Goal: Task Accomplishment & Management: Use online tool/utility

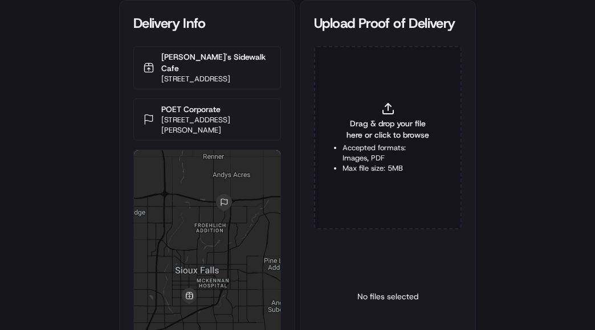
click at [385, 124] on span "Drag & drop your file here or click to browse" at bounding box center [387, 129] width 91 height 23
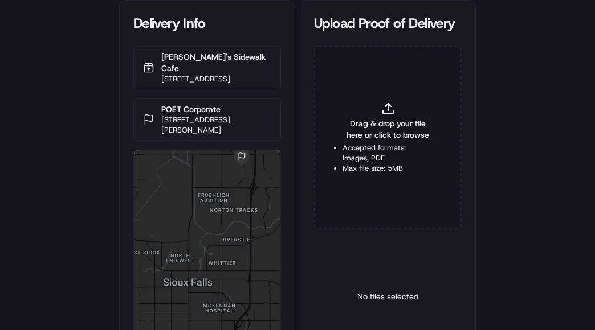
type input "C:\fakepath\2826199 POP.jpg"
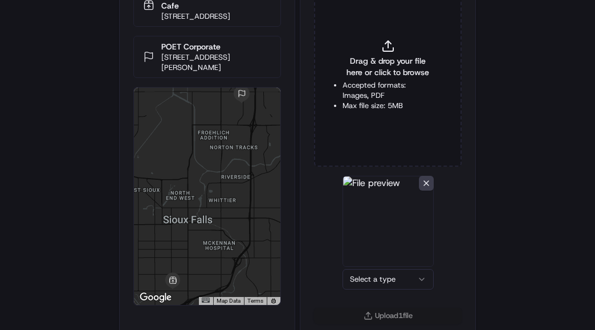
scroll to position [71, 0]
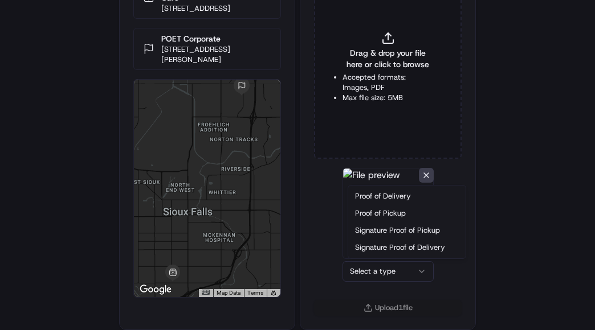
click at [371, 260] on html "Delivery Info Camille's Sidewalk Cafe 1216 W 41st St, Sioux Falls, SD 57105, US…" at bounding box center [297, 94] width 595 height 330
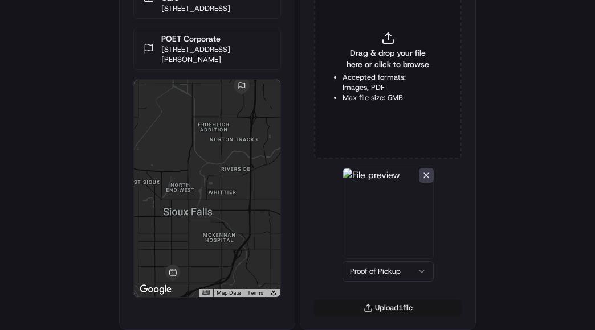
click at [394, 308] on button "Upload 1 file" at bounding box center [388, 308] width 148 height 16
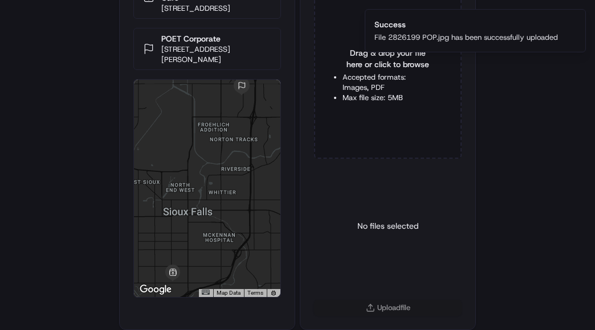
click at [358, 83] on li "Accepted formats: Images, PDF" at bounding box center [387, 82] width 91 height 21
type input "C:\fakepath\2826199 POD.jpg"
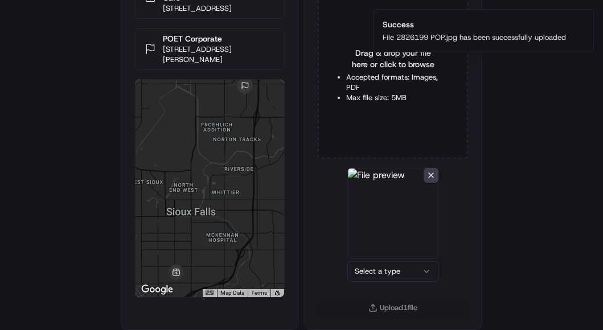
click at [378, 260] on html "Delivery Info Camille's Sidewalk Cafe 1216 W 41st St, Sioux Falls, SD 57105, US…" at bounding box center [301, 94] width 603 height 330
click at [382, 303] on button "Upload 1 file" at bounding box center [388, 308] width 148 height 16
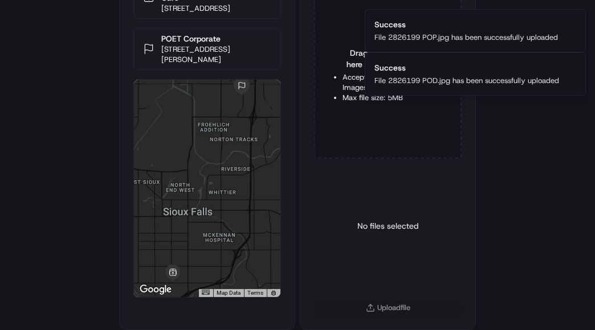
click at [87, 95] on div "Delivery Info Camille's Sidewalk Cafe 1216 W 41st St, Sioux Falls, SD 57105, US…" at bounding box center [297, 94] width 595 height 330
drag, startPoint x: 18, startPoint y: 134, endPoint x: 27, endPoint y: 75, distance: 60.5
click at [18, 134] on div "Delivery Info Camille's Sidewalk Cafe 1216 W 41st St, Sioux Falls, SD 57105, US…" at bounding box center [297, 94] width 595 height 330
click at [502, 177] on div "Delivery Info Camille's Sidewalk Cafe 1216 W 41st St, Sioux Falls, SD 57105, US…" at bounding box center [297, 94] width 595 height 330
click at [321, 206] on div "No files selected" at bounding box center [388, 226] width 148 height 116
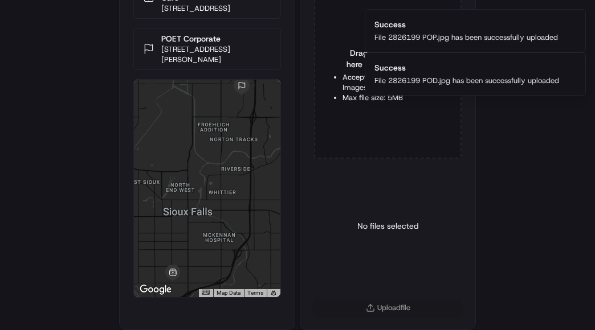
click at [52, 54] on div "Delivery Info Camille's Sidewalk Cafe 1216 W 41st St, Sioux Falls, SD 57105, US…" at bounding box center [297, 94] width 595 height 330
click at [472, 232] on div "Drag & drop your file here or click to browse Accepted formats: Images, PDF Max…" at bounding box center [387, 138] width 175 height 325
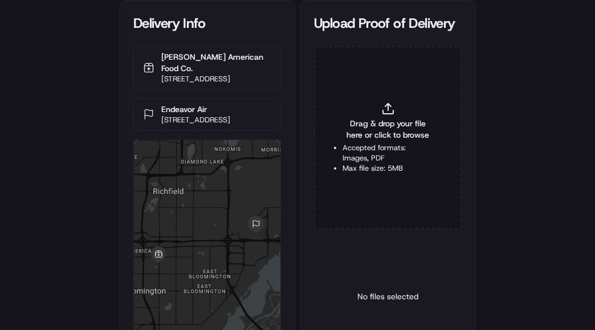
click at [410, 142] on div "Drag & drop your file here or click to browse Accepted formats: Images, PDF Max…" at bounding box center [388, 137] width 148 height 183
type input "C:\fakepath\2826420 POP.jpg"
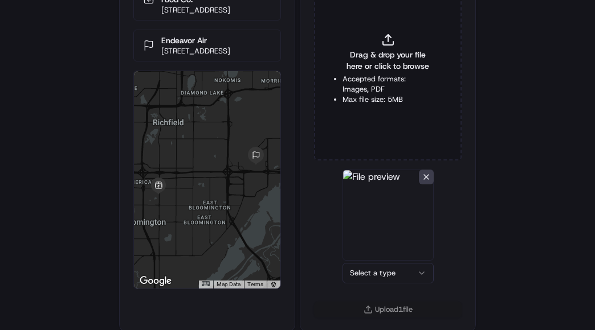
scroll to position [71, 0]
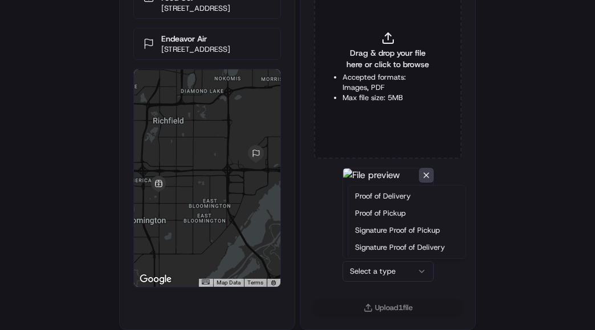
click at [345, 260] on html "Delivery Info Perkins American Food Co. 8324 Lyndale Ave S, Minneapolis, MN 554…" at bounding box center [297, 94] width 595 height 330
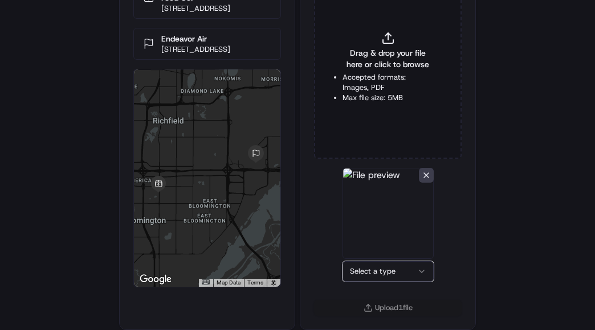
click at [361, 260] on html "Delivery Info Perkins American Food Co. 8324 Lyndale Ave S, Minneapolis, MN 554…" at bounding box center [297, 94] width 595 height 330
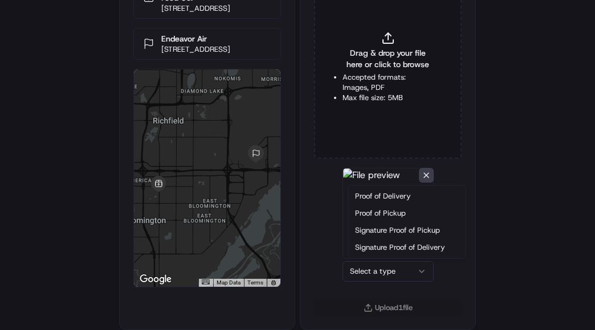
click at [361, 260] on html "Delivery Info Perkins American Food Co. 8324 Lyndale Ave S, Minneapolis, MN 554…" at bounding box center [297, 94] width 595 height 330
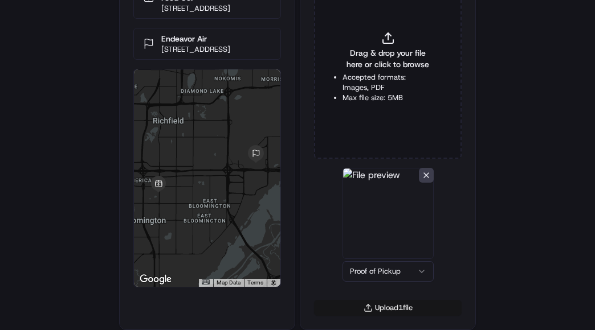
click at [387, 308] on button "Upload 1 file" at bounding box center [388, 308] width 148 height 16
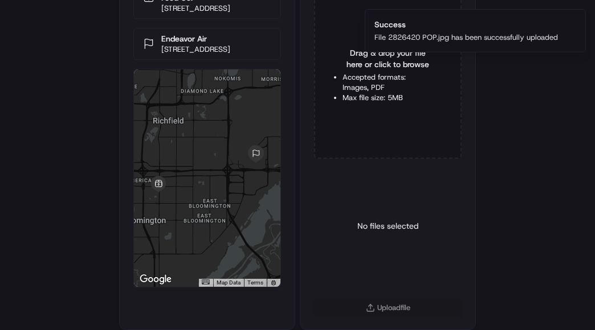
click at [374, 100] on li "Max file size: 5MB" at bounding box center [387, 98] width 91 height 10
type input "C:\fakepath\2826420 POD.jpg"
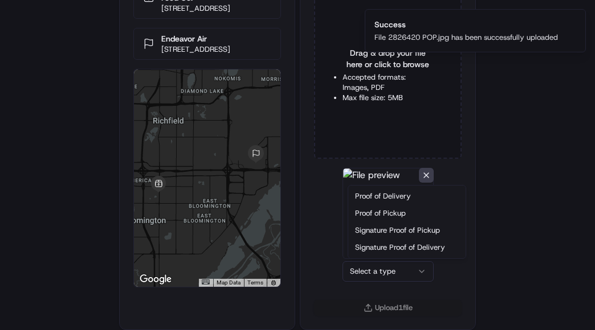
click at [372, 260] on html "Delivery Info Perkins American Food Co. 8324 Lyndale Ave S, Minneapolis, MN 554…" at bounding box center [297, 94] width 595 height 330
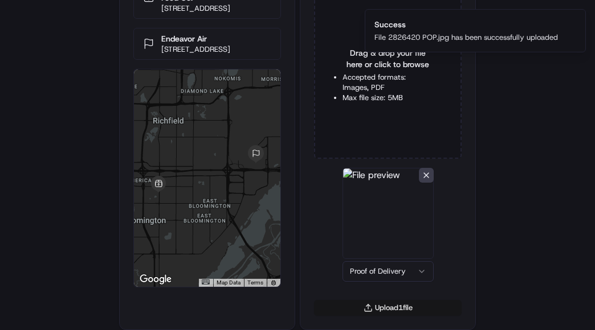
click at [396, 312] on button "Upload 1 file" at bounding box center [388, 308] width 148 height 16
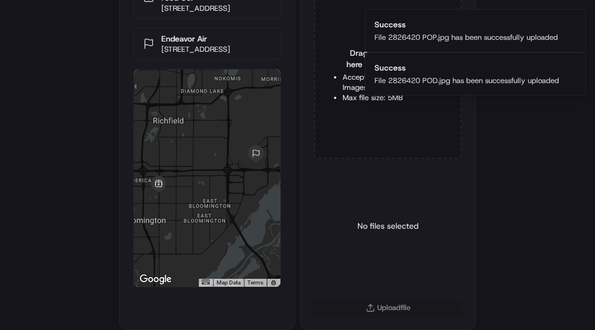
click at [448, 169] on div "No files selected" at bounding box center [388, 226] width 148 height 116
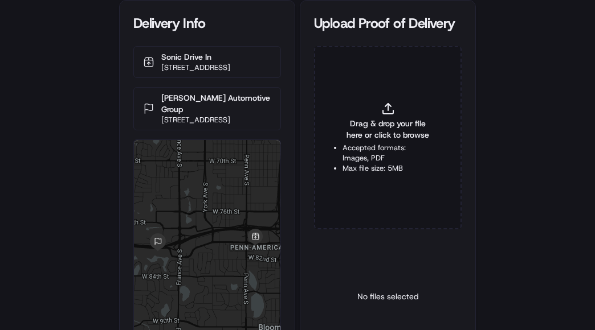
click at [527, 151] on div "Delivery Info Sonic Drive In 2101 American Blvd W, Bloomington, MN 55431, USA W…" at bounding box center [297, 165] width 595 height 330
click at [346, 260] on div "No files selected" at bounding box center [388, 297] width 148 height 116
click at [46, 132] on div "Delivery Info Sonic Drive In 2101 American Blvd W, Bloomington, MN 55431, USA W…" at bounding box center [297, 165] width 595 height 330
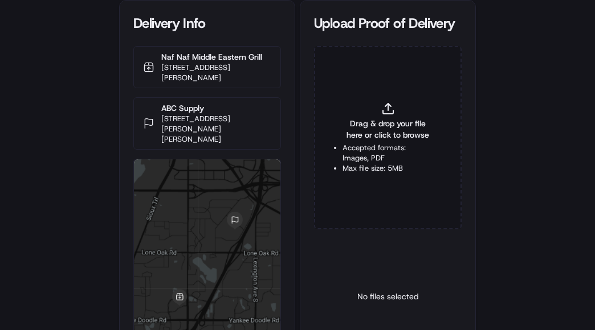
click at [366, 109] on div "Drag & drop your file here or click to browse Accepted formats: Images, PDF Max…" at bounding box center [388, 137] width 148 height 183
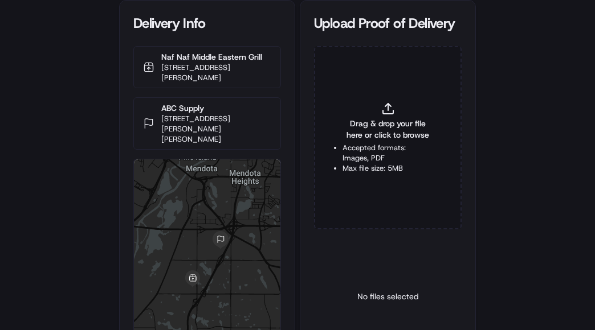
type input "C:\fakepath\2825581POD.jpg"
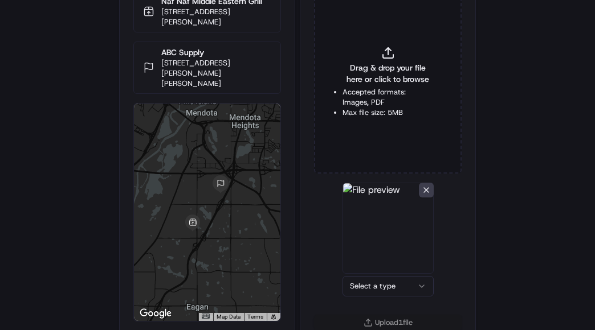
scroll to position [71, 0]
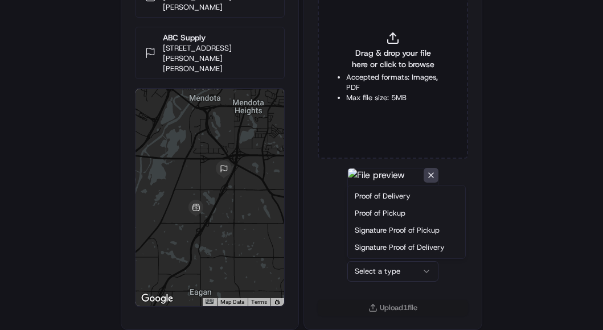
click at [366, 260] on html "Delivery Info Naf Naf Middle Eastern Grill 3340 Central Park Village Dr #100, E…" at bounding box center [301, 94] width 603 height 330
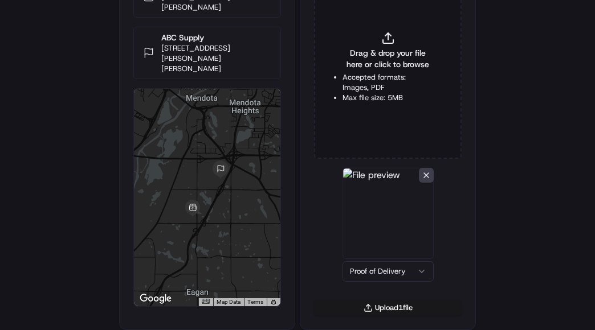
click at [312, 215] on div "Drag & drop your file here or click to browse Accepted formats: Images, PDF Max…" at bounding box center [387, 138] width 175 height 325
click at [370, 310] on button "Upload 1 file" at bounding box center [388, 308] width 148 height 16
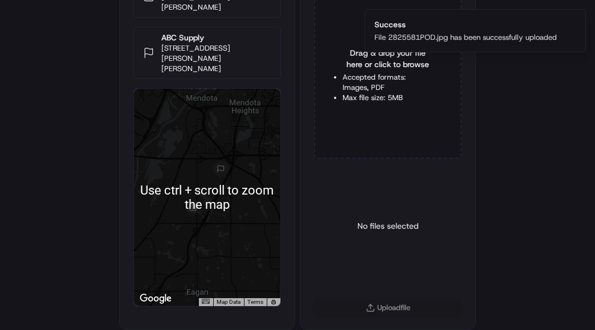
scroll to position [0, 0]
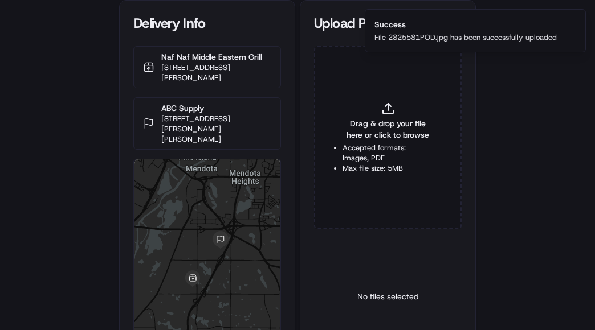
drag, startPoint x: 551, startPoint y: 173, endPoint x: 550, endPoint y: 156, distance: 16.6
click at [551, 173] on div "Delivery Info Naf Naf Middle Eastern Grill 3340 Central Park Village Dr #100, E…" at bounding box center [297, 165] width 595 height 330
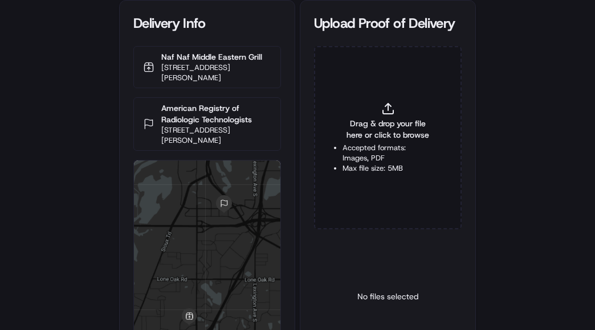
click at [372, 125] on span "Drag & drop your file here or click to browse" at bounding box center [387, 129] width 91 height 23
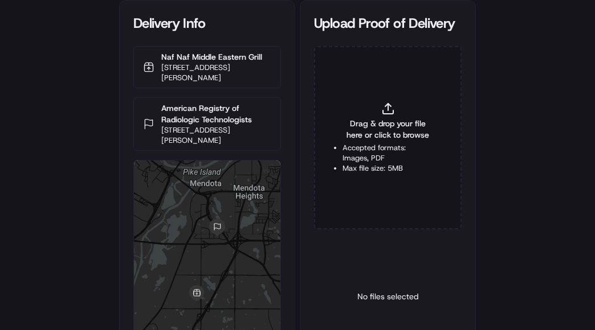
type input "C:\fakepath\2826375 POP.jpg"
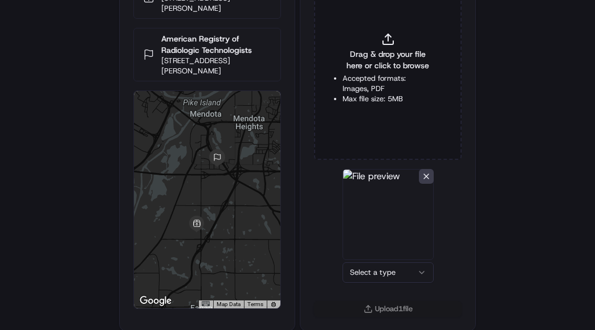
scroll to position [71, 0]
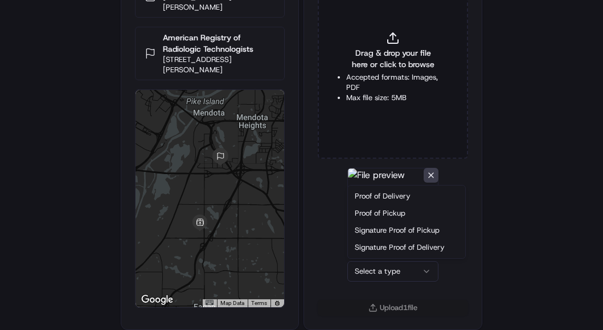
click at [367, 260] on html "Delivery Info Naf Naf Middle Eastern Grill [STREET_ADDRESS][PERSON_NAME] Americ…" at bounding box center [301, 94] width 603 height 330
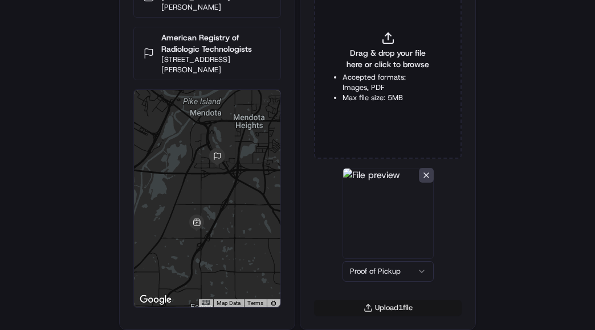
click at [388, 311] on button "Upload 1 file" at bounding box center [388, 308] width 148 height 16
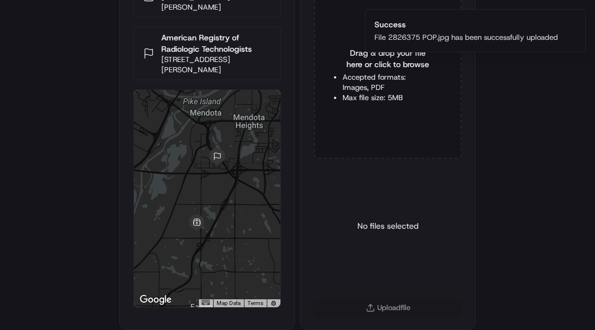
click at [370, 81] on li "Accepted formats: Images, PDF" at bounding box center [387, 82] width 91 height 21
type input "C:\fakepath\2826375 POD.jpg"
click at [386, 260] on html "Delivery Info Naf Naf Middle Eastern Grill [STREET_ADDRESS][PERSON_NAME] Americ…" at bounding box center [297, 94] width 595 height 330
click at [408, 308] on button "Upload 1 file" at bounding box center [388, 308] width 148 height 16
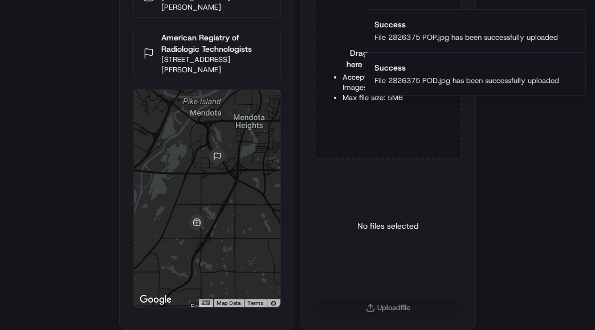
click at [518, 225] on div "Delivery Info Naf Naf Middle Eastern Grill [STREET_ADDRESS][PERSON_NAME] Americ…" at bounding box center [297, 94] width 595 height 330
click at [67, 149] on div "Delivery Info Naf Naf Middle Eastern Grill [STREET_ADDRESS][PERSON_NAME] Americ…" at bounding box center [297, 94] width 595 height 330
click at [334, 190] on div "No files selected" at bounding box center [388, 226] width 148 height 116
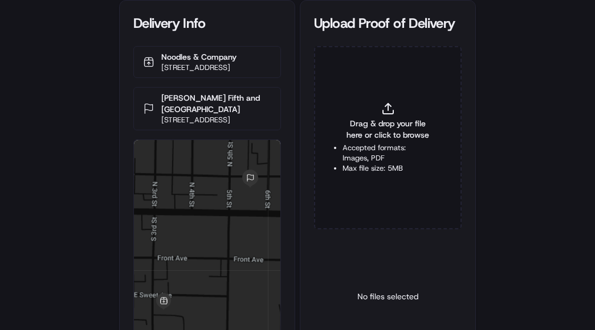
click at [375, 126] on span "Drag & drop your file here or click to browse" at bounding box center [387, 129] width 91 height 23
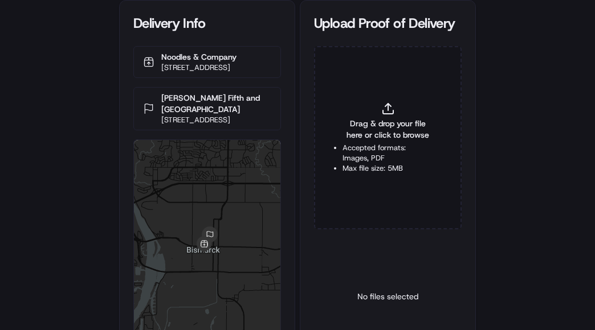
type input "C:\fakepath\2826822 POP.jpg"
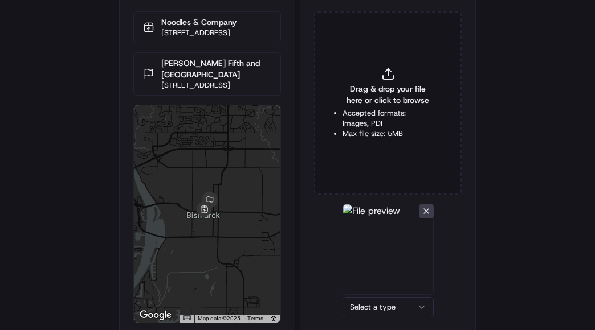
scroll to position [71, 0]
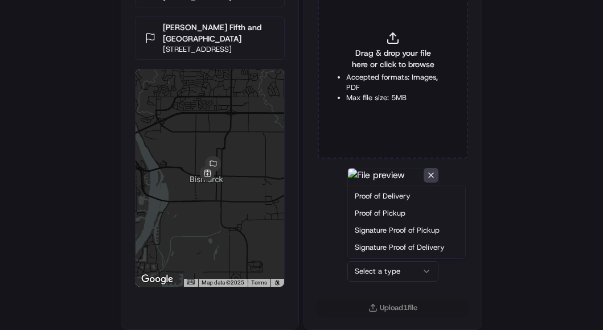
click at [379, 260] on html "Delivery Info Noodles & Company 303 S 3rd St, Bismarck, ND 58504, USA Sanford F…" at bounding box center [301, 94] width 603 height 330
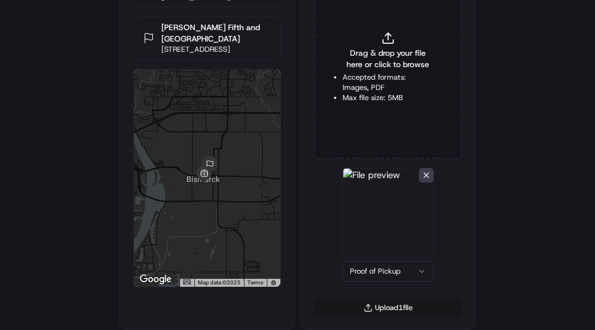
click at [382, 313] on button "Upload 1 file" at bounding box center [388, 308] width 148 height 16
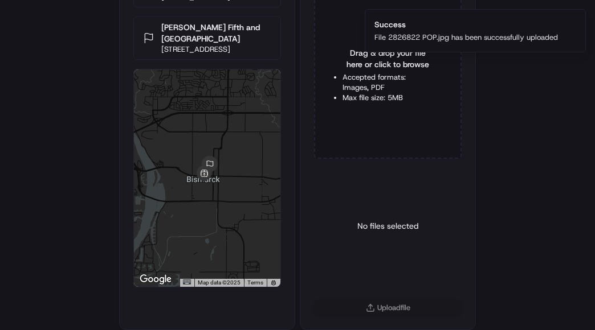
click at [389, 79] on li "Accepted formats: Images, PDF" at bounding box center [387, 82] width 91 height 21
type input "C:\fakepath\2826822 POD.jpg"
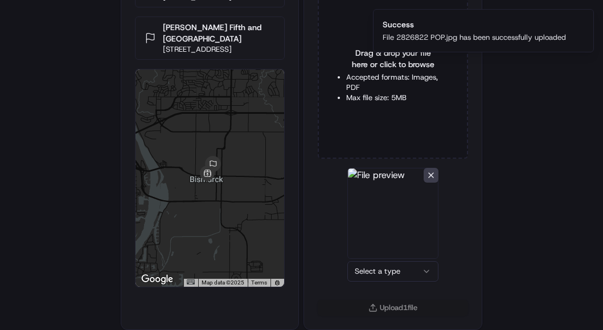
click at [388, 260] on html "Delivery Info Noodles & Company 303 S 3rd St, Bismarck, ND 58504, USA Sanford F…" at bounding box center [301, 94] width 603 height 330
click at [403, 308] on button "Upload 1 file" at bounding box center [388, 308] width 148 height 16
click at [541, 196] on div "Delivery Info Noodles & Company 303 S 3rd St, Bismarck, ND 58504, USA Sanford F…" at bounding box center [297, 94] width 595 height 330
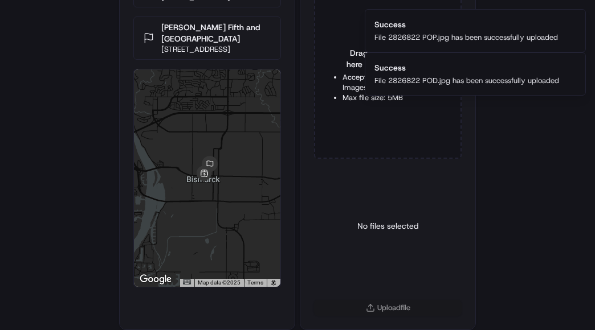
drag, startPoint x: 521, startPoint y: 194, endPoint x: 462, endPoint y: 156, distance: 69.2
click at [521, 194] on div "Delivery Info Noodles & Company 303 S 3rd St, Bismarck, ND 58504, USA Sanford F…" at bounding box center [297, 94] width 595 height 330
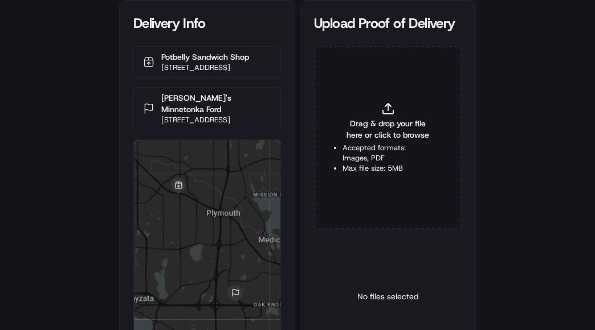
click at [416, 115] on div "Drag & drop your file here or click to browse Accepted formats: Images, PDF Max…" at bounding box center [388, 137] width 148 height 183
type input "C:\fakepath\2825591 POP.jpg"
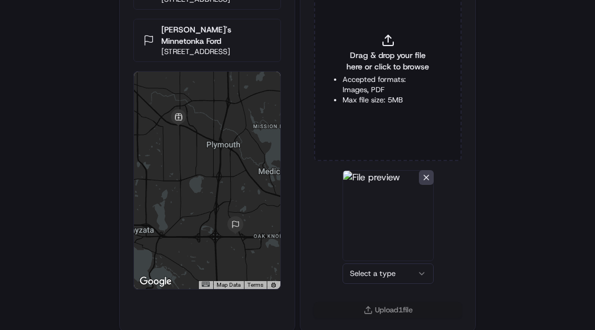
scroll to position [71, 0]
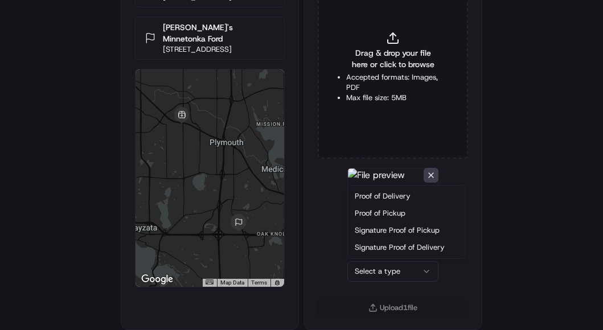
click at [382, 260] on html "Delivery Info Potbelly Sandwich Shop [STREET_ADDRESS] Morrie's Minnetonka Ford …" at bounding box center [301, 94] width 603 height 330
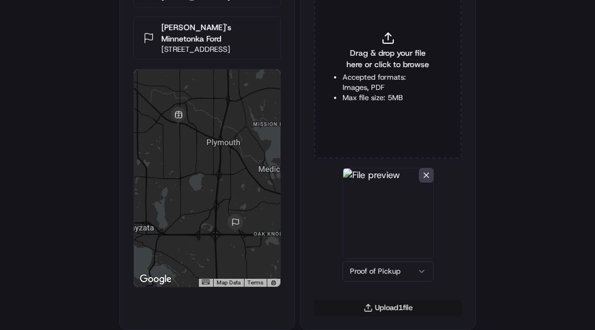
click at [394, 310] on button "Upload 1 file" at bounding box center [388, 308] width 148 height 16
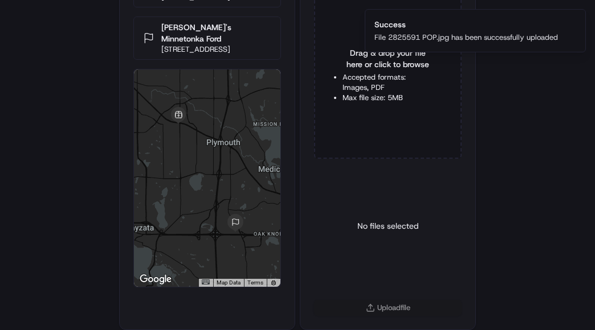
click at [389, 75] on li "Accepted formats: Images, PDF" at bounding box center [387, 82] width 91 height 21
type input "C:\fakepath\2825591 POD.jpg"
click at [376, 260] on html "Delivery Info Potbelly Sandwich Shop [STREET_ADDRESS] Morrie's Minnetonka Ford …" at bounding box center [297, 94] width 595 height 330
click at [380, 309] on button "Upload 1 file" at bounding box center [388, 308] width 148 height 16
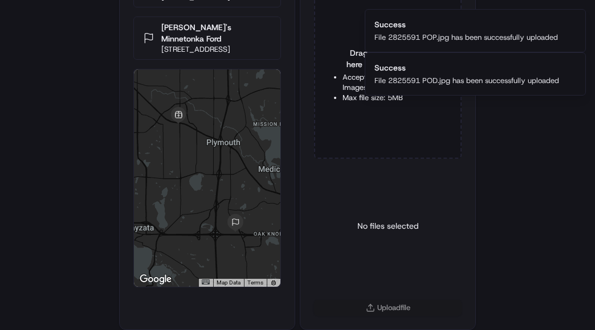
drag, startPoint x: 17, startPoint y: 271, endPoint x: 20, endPoint y: 265, distance: 6.6
click at [17, 260] on html "Delivery Info Potbelly Sandwich Shop [STREET_ADDRESS] Morrie's Minnetonka Ford …" at bounding box center [297, 94] width 595 height 330
click at [551, 103] on ol "Success File 2825591 POP.jpg has been successfully uploaded Success File 282559…" at bounding box center [474, 52] width 239 height 105
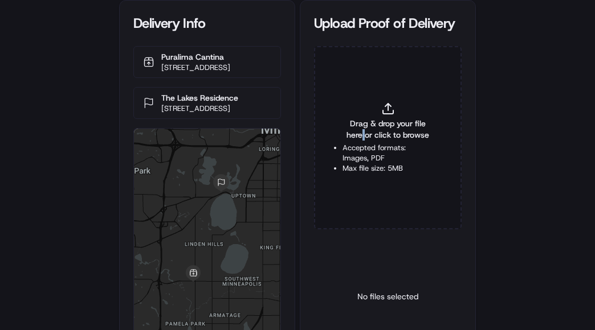
click at [363, 138] on span "Drag & drop your file here or click to browse" at bounding box center [387, 129] width 91 height 23
type input "C:\fakepath\2826672 POP.jpg"
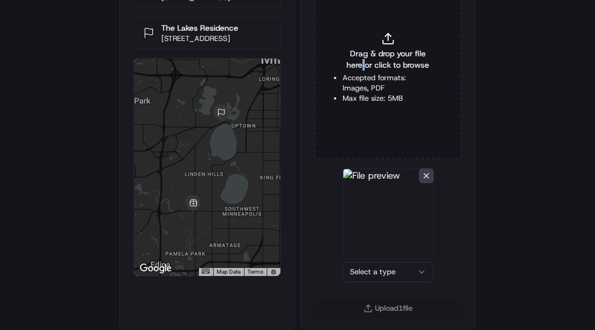
scroll to position [71, 0]
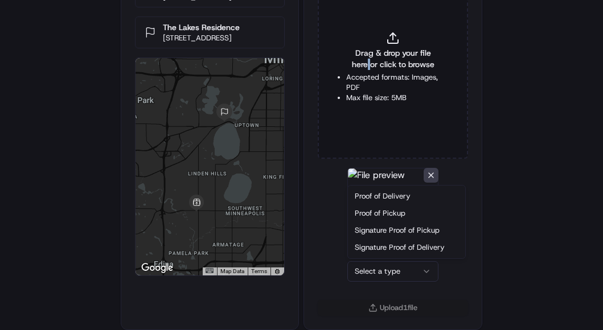
click at [373, 260] on html "Delivery Info Puralima Cantina [STREET_ADDRESS][DEMOGRAPHIC_DATA] [GEOGRAPHIC_D…" at bounding box center [301, 94] width 603 height 330
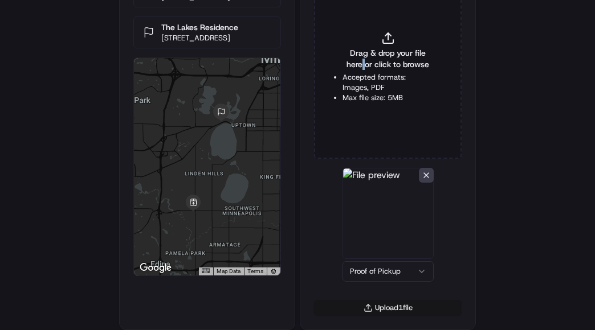
click at [395, 308] on button "Upload 1 file" at bounding box center [388, 308] width 148 height 16
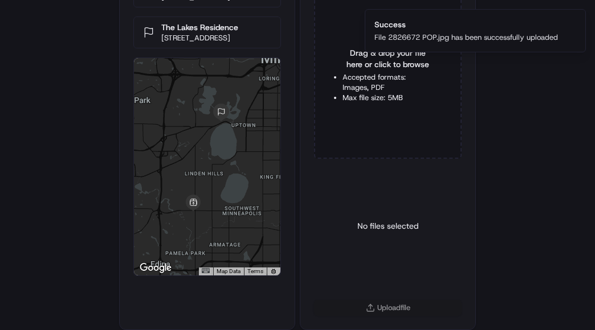
click at [350, 85] on li "Accepted formats: Images, PDF" at bounding box center [387, 82] width 91 height 21
type input "C:\fakepath\2826672 POD.jpg"
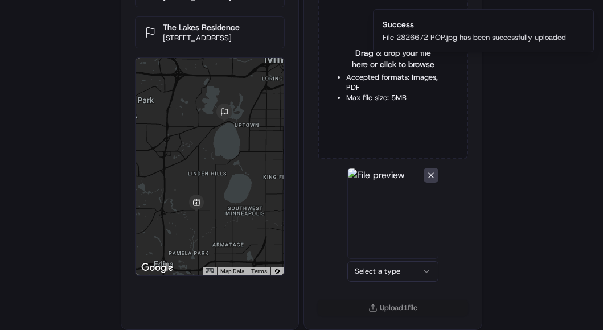
click at [388, 260] on html "Delivery Info Puralima Cantina [STREET_ADDRESS][DEMOGRAPHIC_DATA] [GEOGRAPHIC_D…" at bounding box center [301, 94] width 603 height 330
click at [366, 308] on button "Upload 1 file" at bounding box center [388, 308] width 148 height 16
click at [493, 250] on div "Delivery Info Puralima Cantina [STREET_ADDRESS][DEMOGRAPHIC_DATA] [GEOGRAPHIC_D…" at bounding box center [297, 94] width 595 height 330
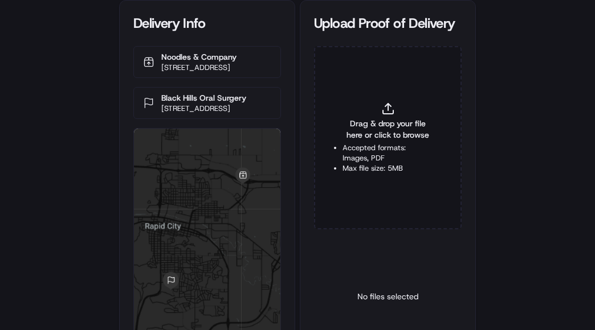
click at [392, 113] on icon at bounding box center [388, 111] width 10 height 3
type input "C:\fakepath\2826291 POP.jpg"
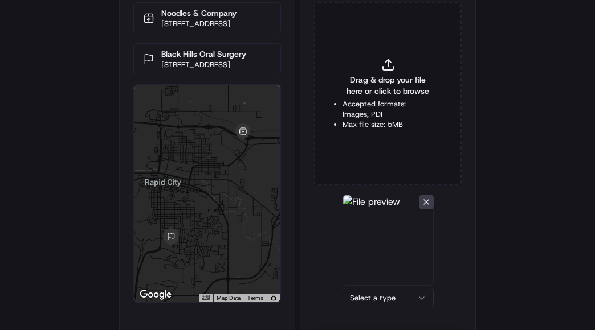
scroll to position [71, 0]
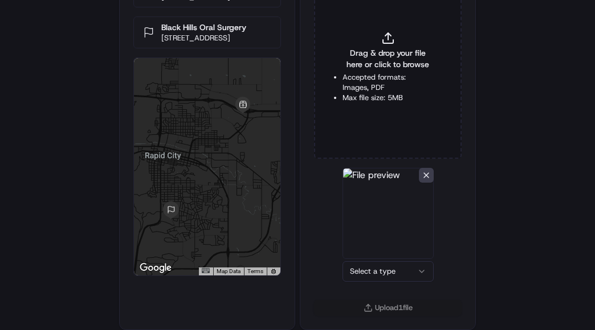
click at [380, 260] on html "Delivery Info Noodles & Company [STREET_ADDRESS] [GEOGRAPHIC_DATA] Oral Surgery…" at bounding box center [297, 94] width 595 height 330
click at [376, 312] on button "Upload 1 file" at bounding box center [388, 308] width 148 height 16
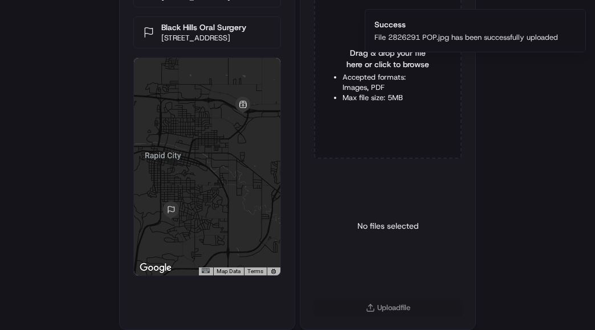
click at [358, 75] on li "Accepted formats: Images, PDF" at bounding box center [387, 82] width 91 height 21
type input "C:\fakepath\2826291 POD.jpg"
click at [350, 89] on li "Accepted formats: Images, PDF" at bounding box center [387, 82] width 91 height 21
click at [395, 260] on html "Delivery Info Noodles & Company [STREET_ADDRESS] [GEOGRAPHIC_DATA] Oral Surgery…" at bounding box center [297, 94] width 595 height 330
click at [379, 306] on button "Upload 1 file" at bounding box center [388, 308] width 148 height 16
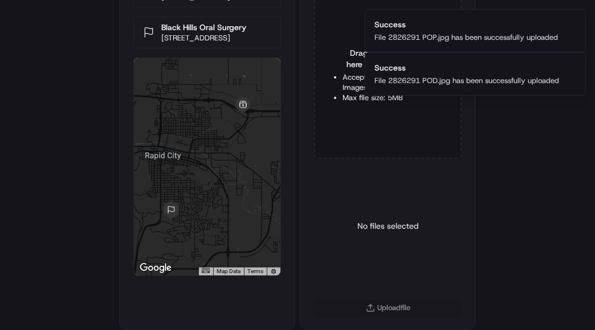
click at [569, 200] on div "Delivery Info Noodles & Company [STREET_ADDRESS] [GEOGRAPHIC_DATA] Oral Surgery…" at bounding box center [297, 94] width 595 height 330
click at [330, 194] on div "No files selected" at bounding box center [388, 226] width 148 height 116
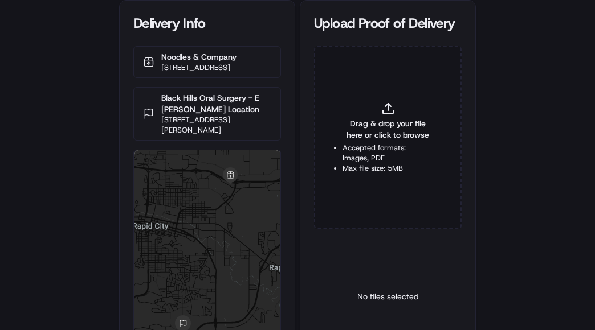
click at [354, 105] on div "Drag & drop your file here or click to browse Accepted formats: Images, PDF Max…" at bounding box center [388, 137] width 148 height 183
type input "C:\fakepath\2826387 POP.jpg"
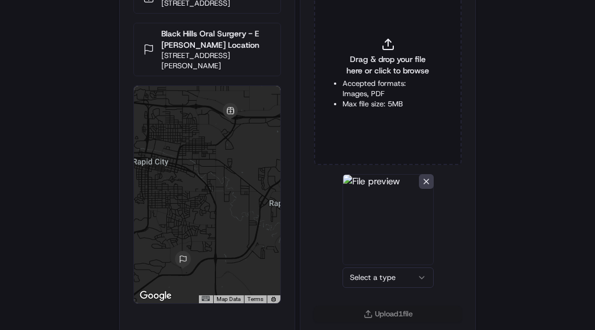
scroll to position [71, 0]
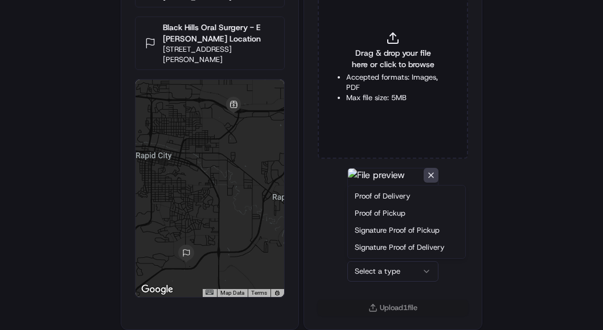
click at [370, 260] on html "Delivery Info Noodles & Company [STREET_ADDRESS] [GEOGRAPHIC_DATA] Oral Surgery…" at bounding box center [301, 94] width 603 height 330
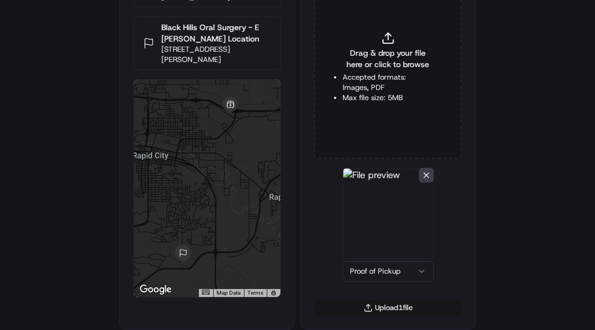
click at [393, 312] on button "Upload 1 file" at bounding box center [388, 308] width 148 height 16
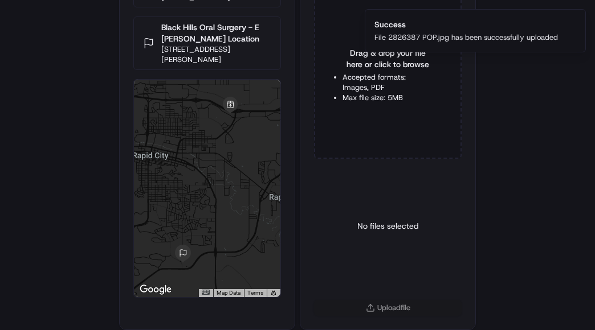
click at [437, 248] on div "No files selected" at bounding box center [388, 226] width 148 height 116
drag, startPoint x: 308, startPoint y: 198, endPoint x: 312, endPoint y: 137, distance: 61.1
click at [308, 198] on div "Drag & drop your file here or click to browse Accepted formats: Images, PDF Max…" at bounding box center [387, 138] width 175 height 325
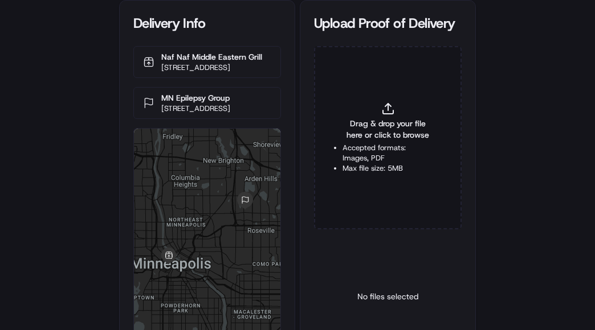
click at [396, 127] on span "Drag & drop your file here or click to browse" at bounding box center [387, 129] width 91 height 23
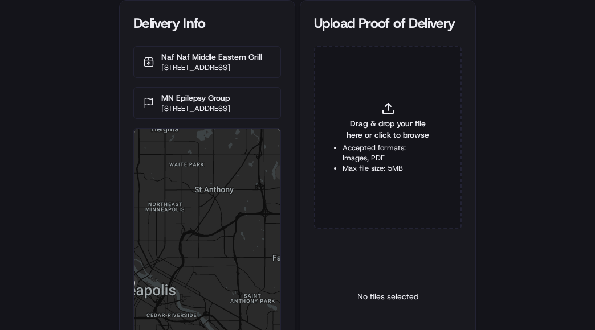
type input "C:\fakepath\2826642 POP.jpg"
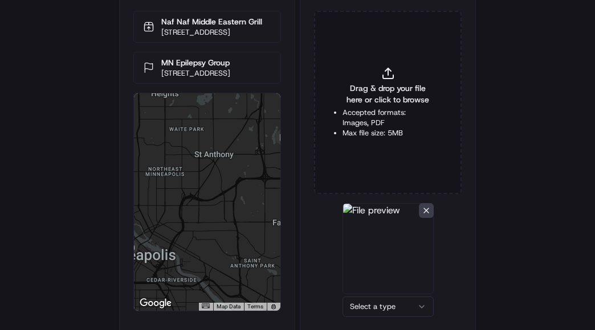
scroll to position [71, 0]
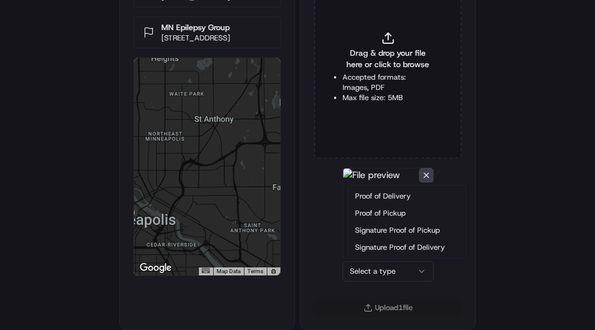
click at [374, 260] on html "Delivery Info Naf Naf Middle Eastern Grill [STREET_ADDRESS] [GEOGRAPHIC_DATA] E…" at bounding box center [297, 94] width 595 height 330
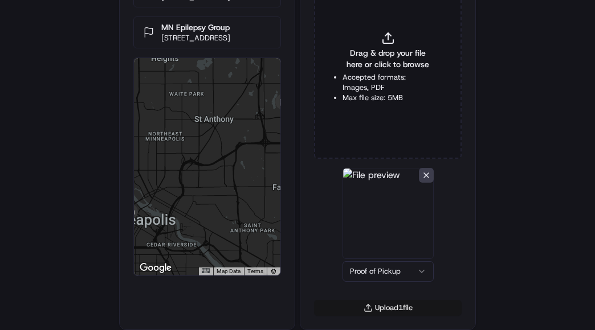
click at [390, 309] on button "Upload 1 file" at bounding box center [388, 308] width 148 height 16
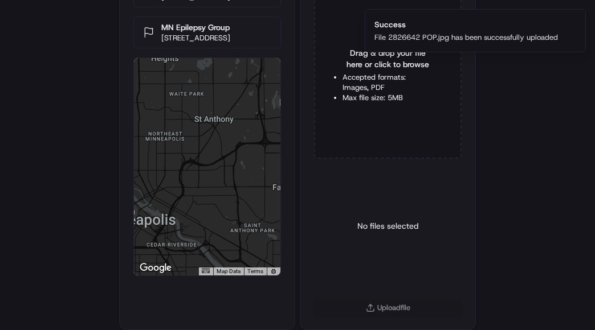
click at [347, 95] on li "Max file size: 5MB" at bounding box center [387, 98] width 91 height 10
type input "C:\fakepath\2826642 POD.jpg"
click at [388, 260] on html "Delivery Info Naf Naf Middle Eastern Grill [STREET_ADDRESS] [GEOGRAPHIC_DATA] E…" at bounding box center [297, 94] width 595 height 330
click at [386, 308] on button "Upload 1 file" at bounding box center [388, 308] width 148 height 16
click at [513, 239] on div "Delivery Info Naf Naf Middle Eastern Grill 200 South 6th St, Minneapolis, MN 55…" at bounding box center [297, 94] width 595 height 330
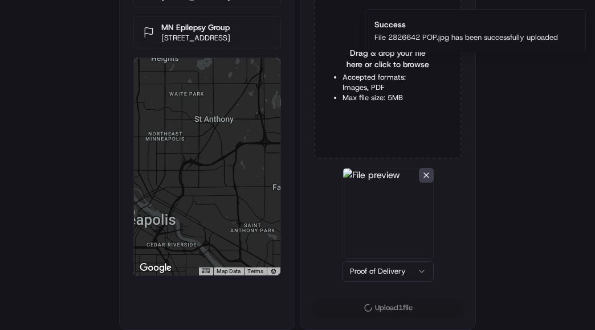
click at [513, 239] on div "Delivery Info Naf Naf Middle Eastern Grill 200 South 6th St, Minneapolis, MN 55…" at bounding box center [297, 94] width 595 height 330
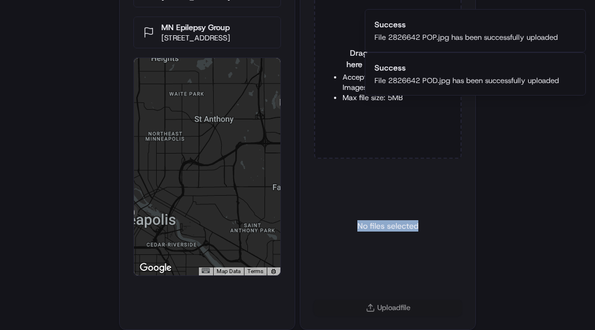
click at [428, 239] on div "No files selected" at bounding box center [388, 226] width 148 height 116
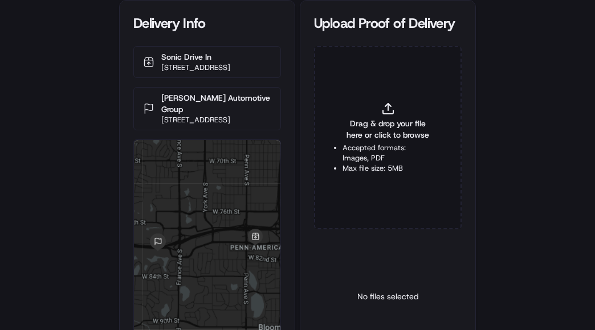
click at [370, 132] on span "Drag & drop your file here or click to browse" at bounding box center [387, 129] width 91 height 23
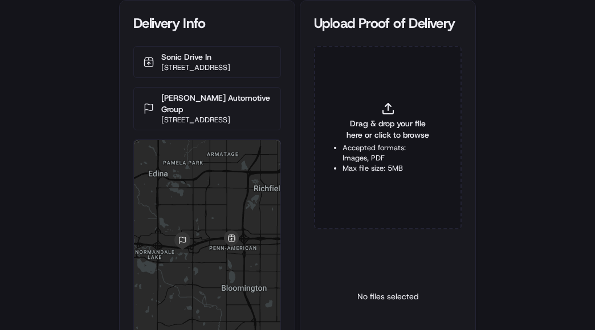
type input "C:\fakepath\2826466 POP.jpg"
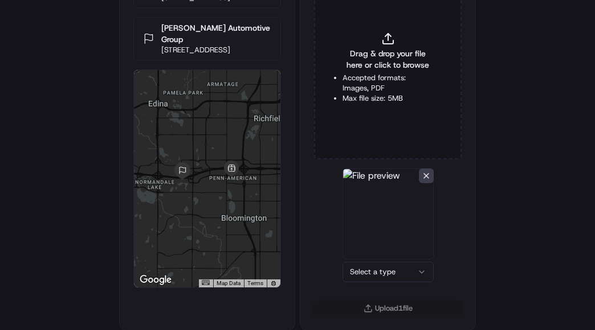
scroll to position [71, 0]
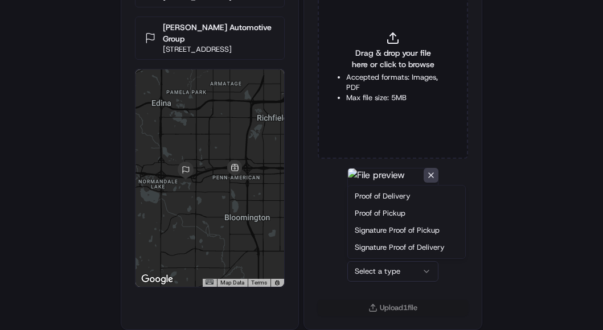
click at [393, 260] on html "Delivery Info Sonic Drive In [STREET_ADDRESS] [PERSON_NAME] Automotive Group [S…" at bounding box center [301, 94] width 603 height 330
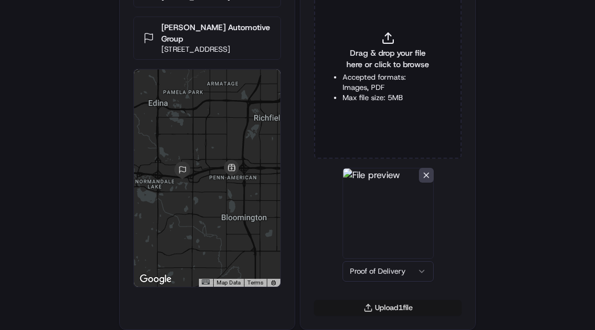
click at [390, 309] on button "Upload 1 file" at bounding box center [388, 308] width 148 height 16
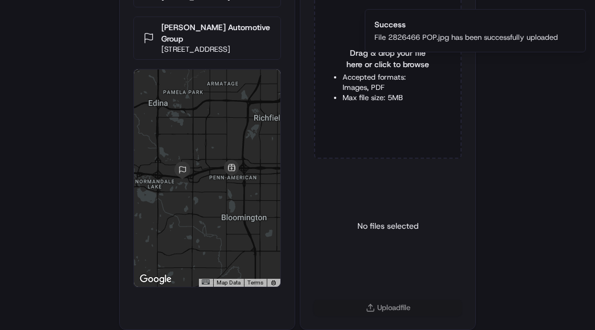
click at [97, 260] on html "Delivery Info Sonic Drive In [STREET_ADDRESS] [PERSON_NAME] Automotive Group [S…" at bounding box center [297, 94] width 595 height 330
